Goal: Task Accomplishment & Management: Manage account settings

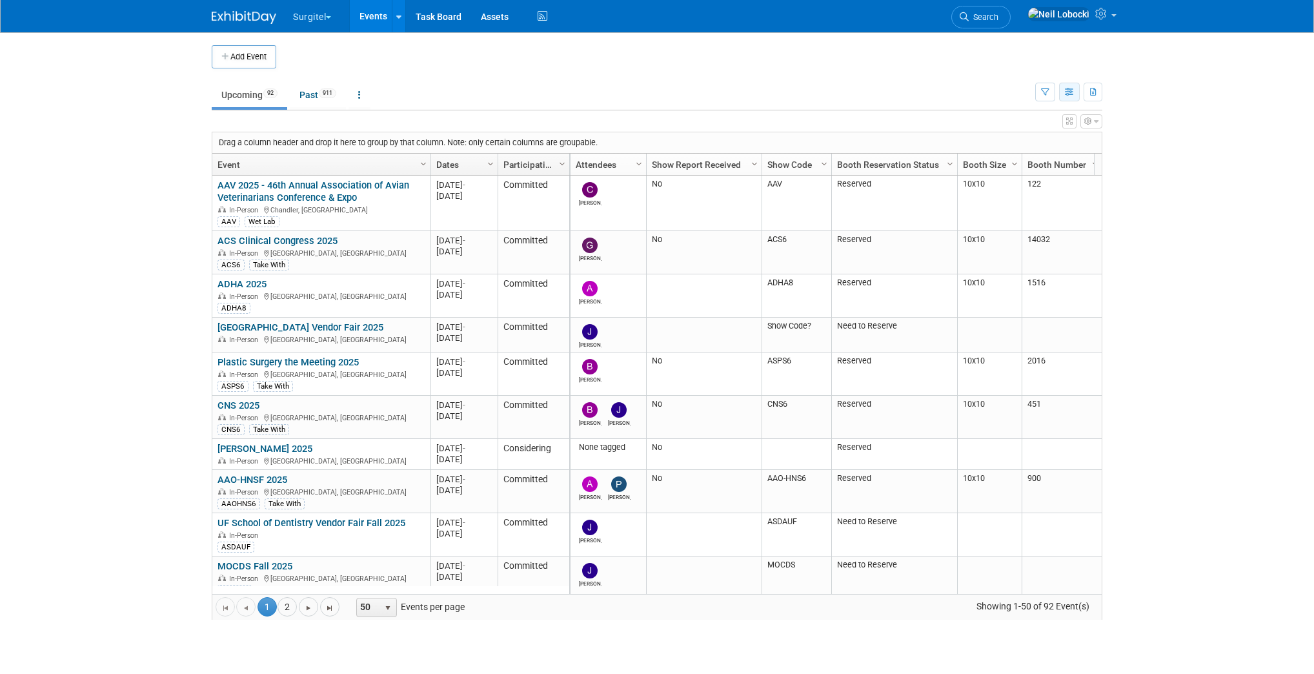
click at [1074, 90] on button "button" at bounding box center [1069, 92] width 21 height 19
click at [1027, 175] on link "Calendar View" at bounding box center [1015, 177] width 108 height 18
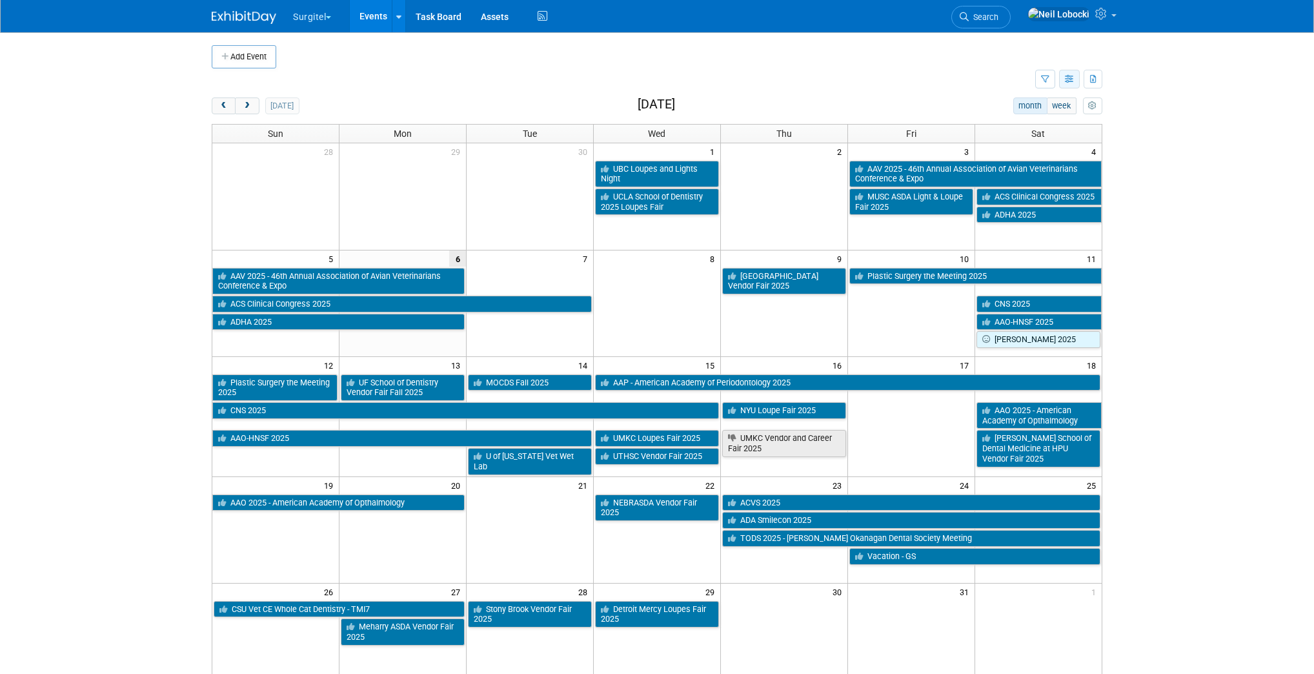
click at [1067, 76] on icon "button" at bounding box center [1070, 79] width 10 height 8
click at [993, 142] on link "Detail View" at bounding box center [1015, 144] width 108 height 18
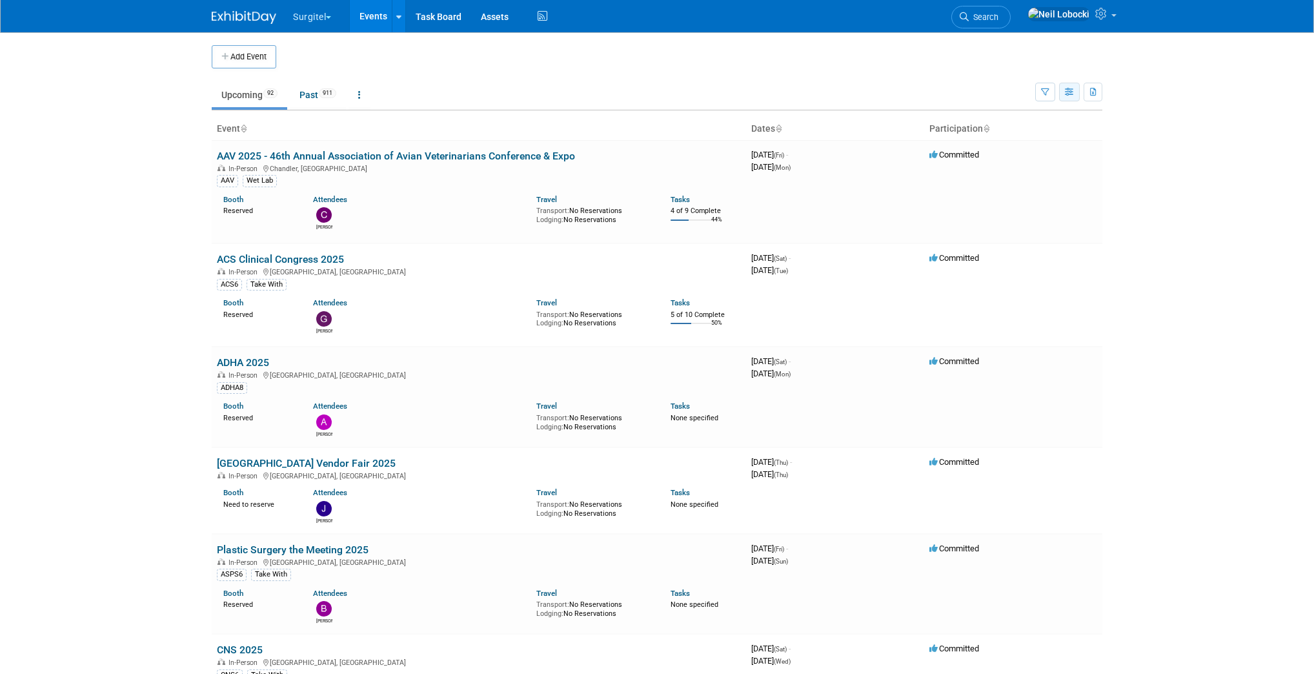
click at [1066, 91] on icon "button" at bounding box center [1070, 92] width 10 height 8
click at [1014, 197] on link "Expert Grid" at bounding box center [1015, 197] width 108 height 18
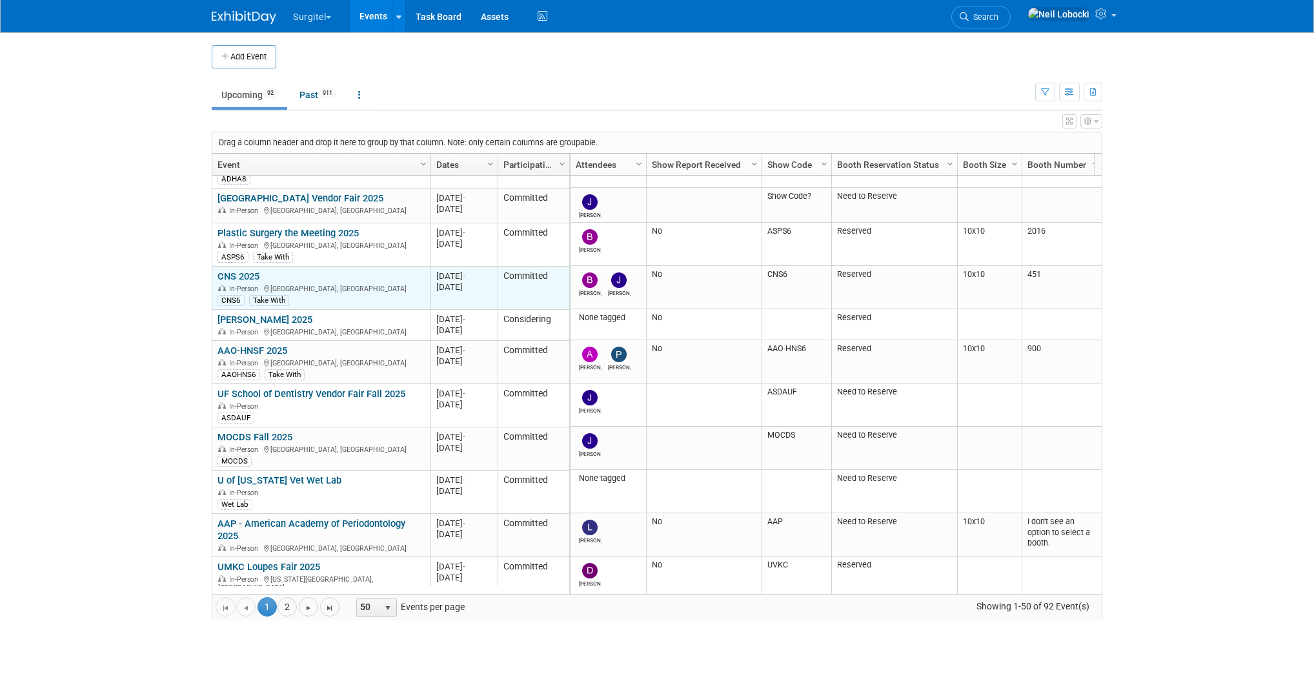
scroll to position [130, 0]
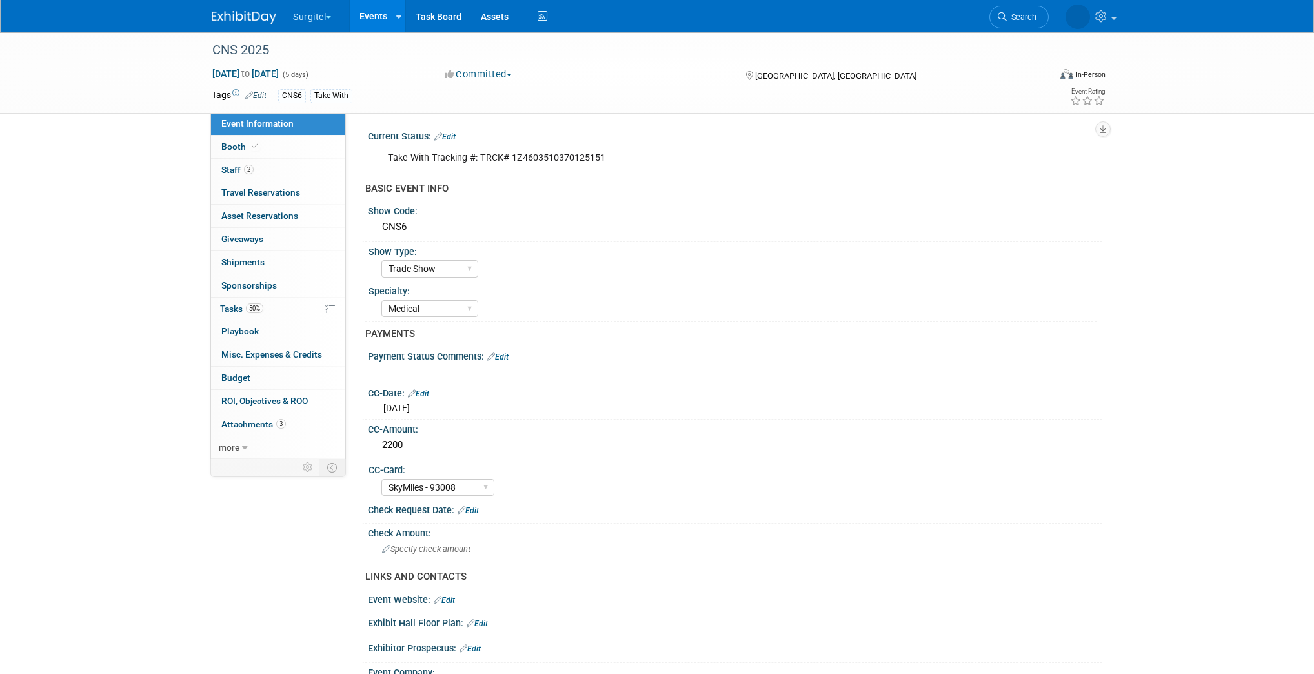
select select "Trade Show"
select select "Medical"
select select "SkyMiles - 93008"
select select "No"
click at [285, 433] on link "3 Attachments 3" at bounding box center [278, 424] width 134 height 23
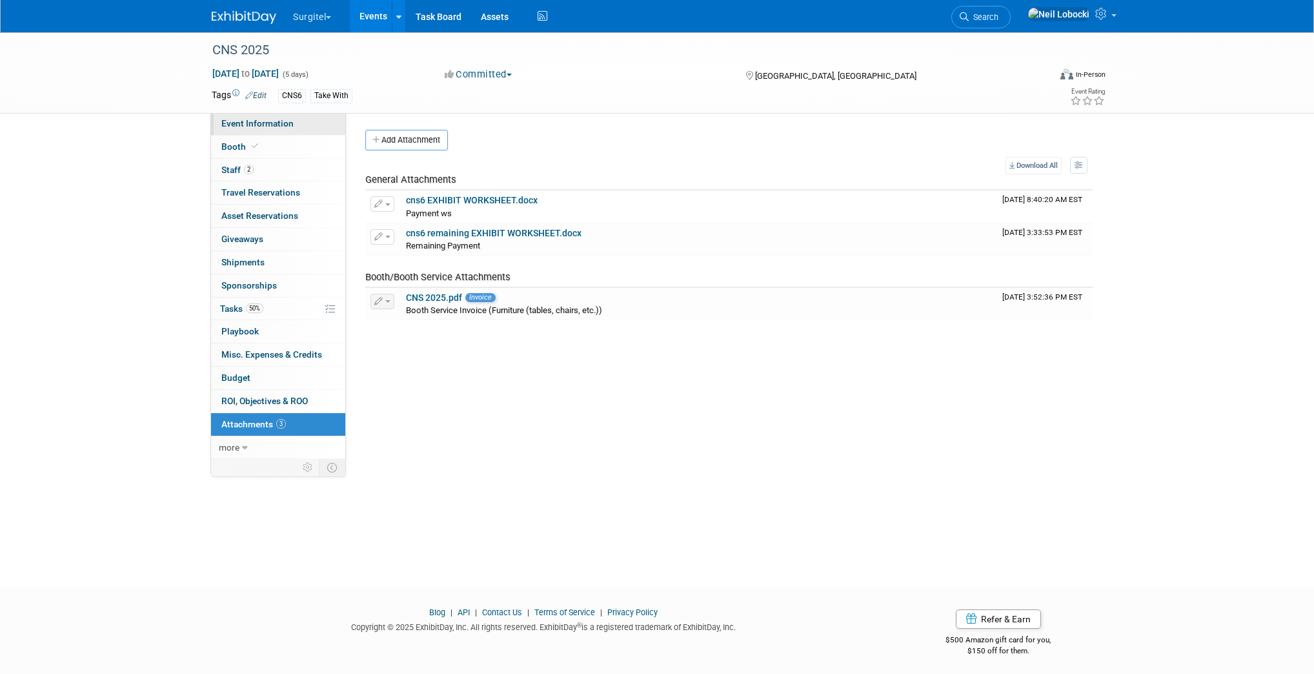
click at [268, 129] on link "Event Information" at bounding box center [278, 123] width 134 height 23
select select "Trade Show"
select select "Medical"
select select "SkyMiles - 93008"
select select "No"
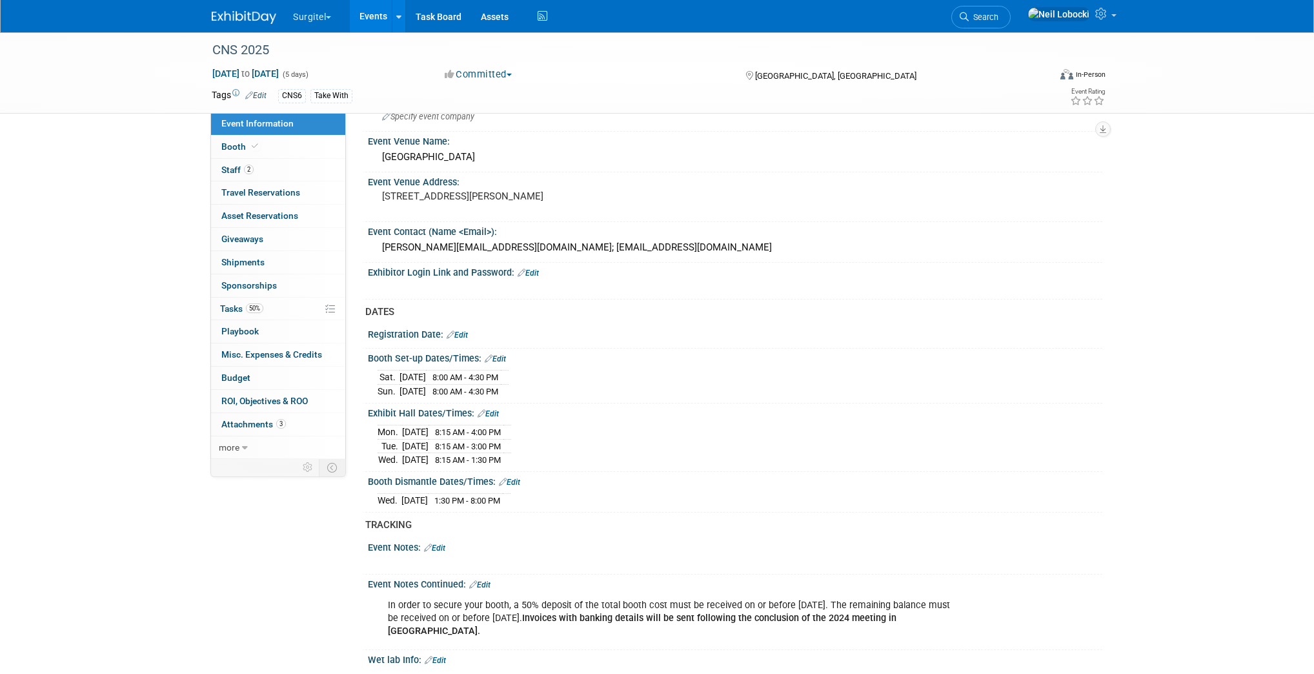
scroll to position [572, 0]
click at [283, 52] on div "CNS 2025" at bounding box center [618, 50] width 821 height 23
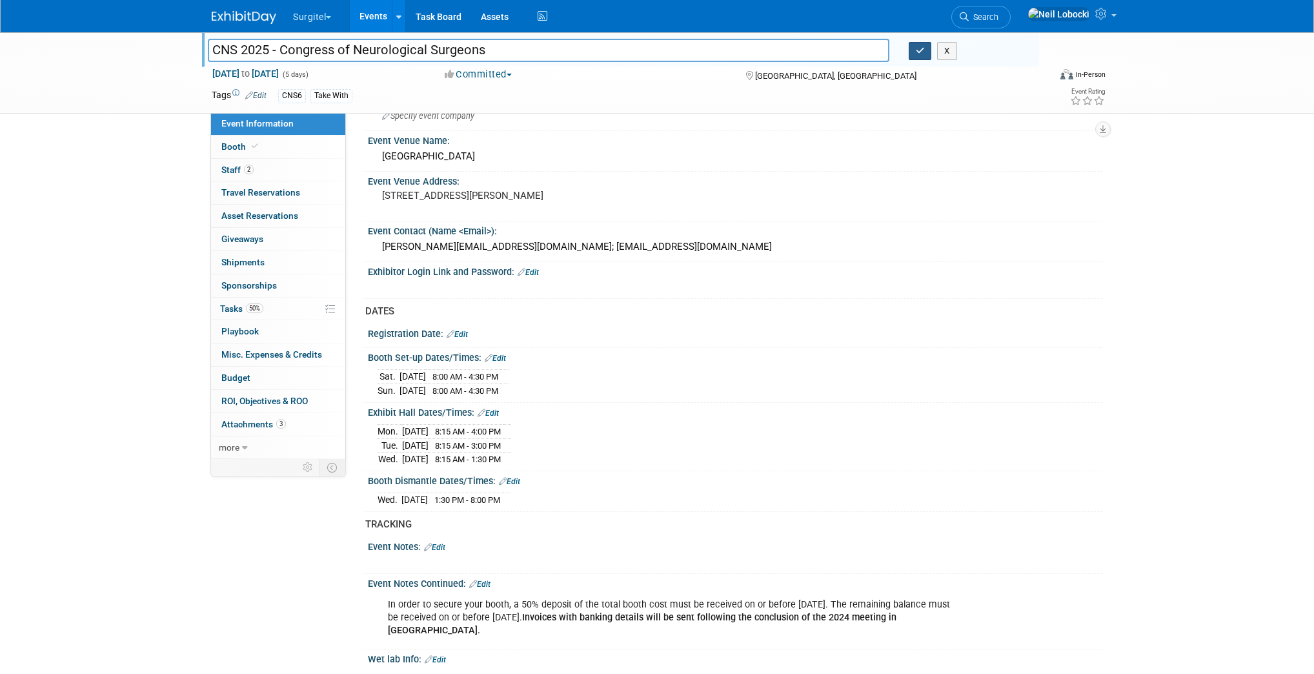
type input "CNS 2025 - Congress of Neurological Surgeons"
click at [916, 57] on button "button" at bounding box center [919, 51] width 23 height 18
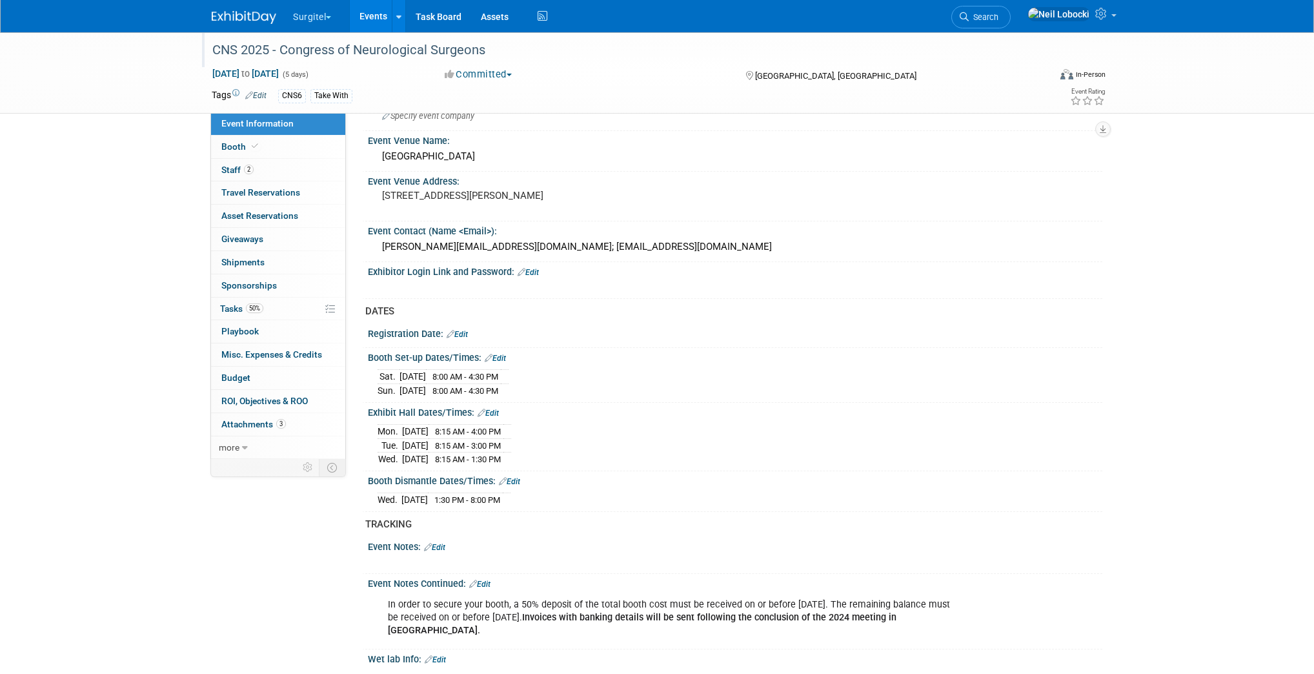
click at [242, 18] on img at bounding box center [244, 17] width 65 height 13
